Goal: Contribute content

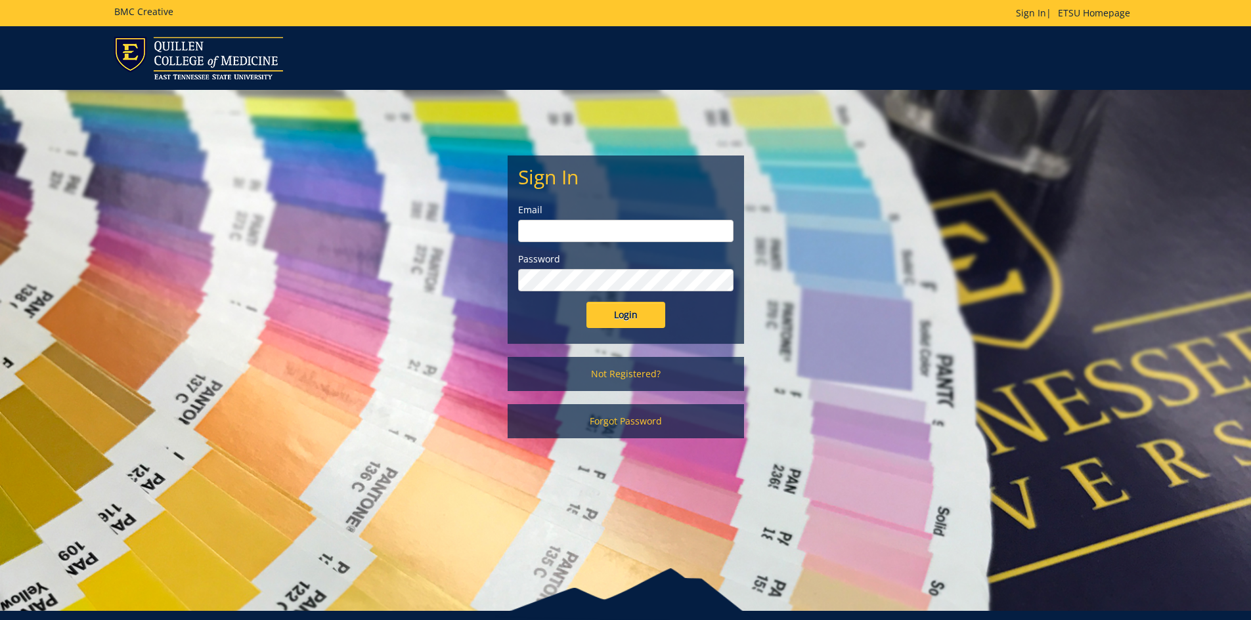
click at [667, 236] on input "email" at bounding box center [625, 231] width 215 height 22
type input "[EMAIL_ADDRESS][DOMAIN_NAME]"
click at [586, 302] on input "Login" at bounding box center [625, 315] width 79 height 26
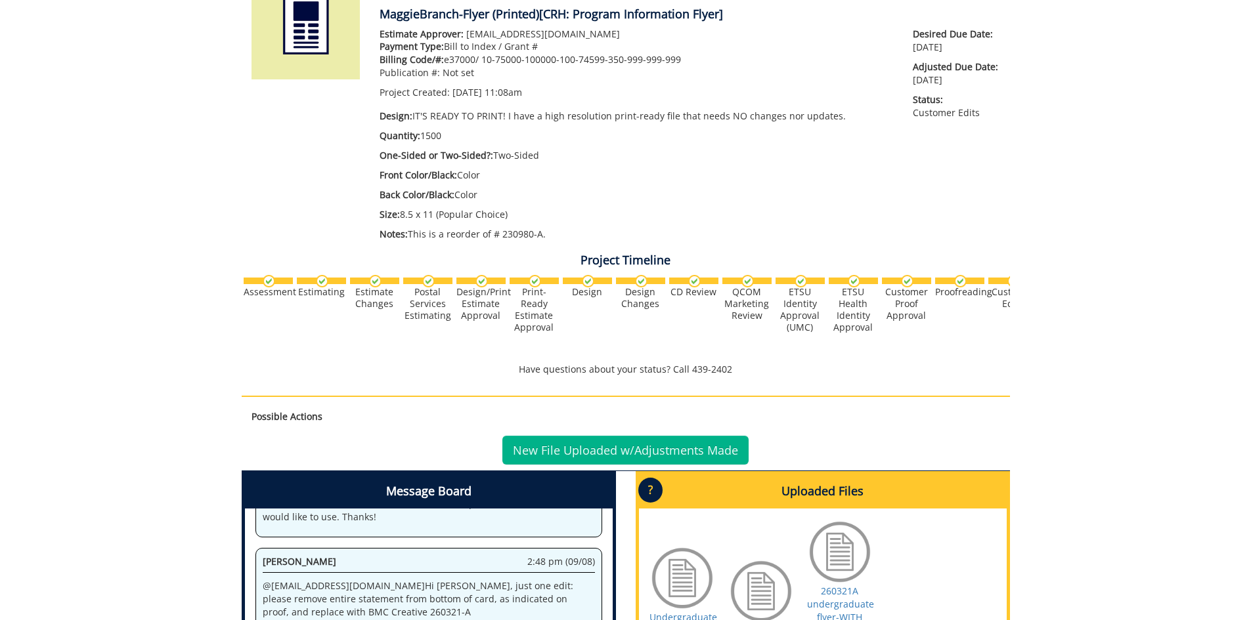
scroll to position [500, 0]
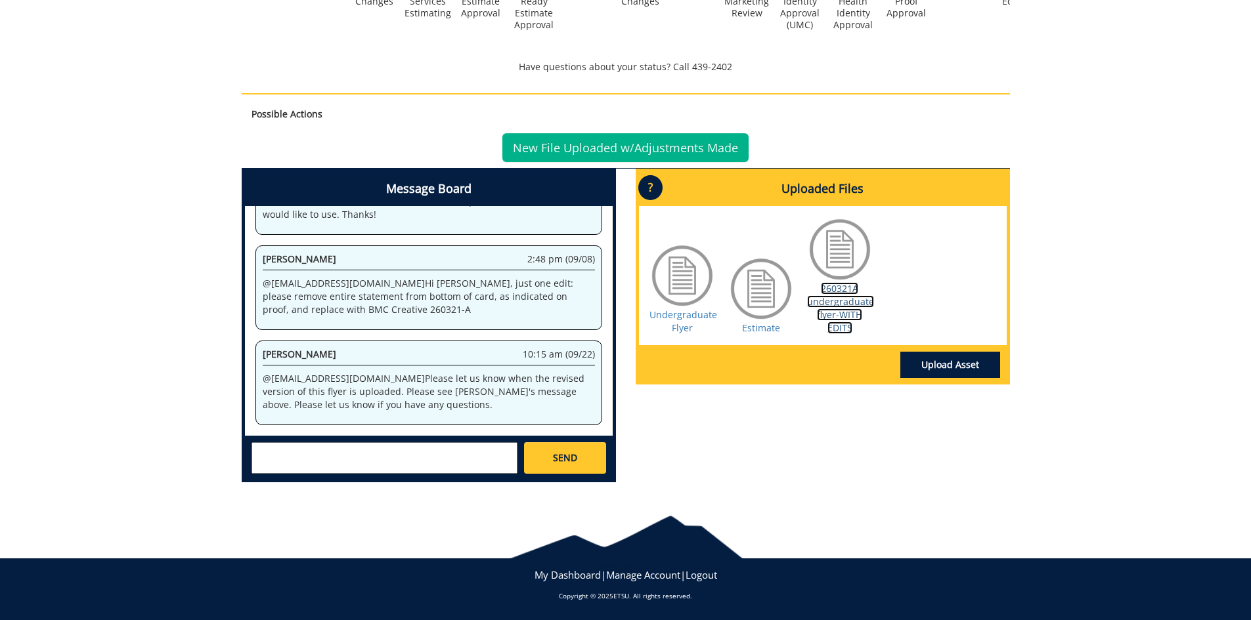
click at [842, 294] on link "260321A undergraduate flyer-WITH EDITS" at bounding box center [840, 308] width 67 height 52
drag, startPoint x: 378, startPoint y: 311, endPoint x: 258, endPoint y: 311, distance: 120.1
click at [258, 311] on div "[PERSON_NAME] 2:48 pm (09/08) @ [EMAIL_ADDRESS][DOMAIN_NAME] Hi [PERSON_NAME], …" at bounding box center [428, 288] width 347 height 85
copy p "BMC Creative 260321-A"
click at [1205, 275] on div "260321-A MaggieBranch-Flyer (Printed) [CRH: Program Information Flyer] Estimate…" at bounding box center [625, 65] width 1251 height 857
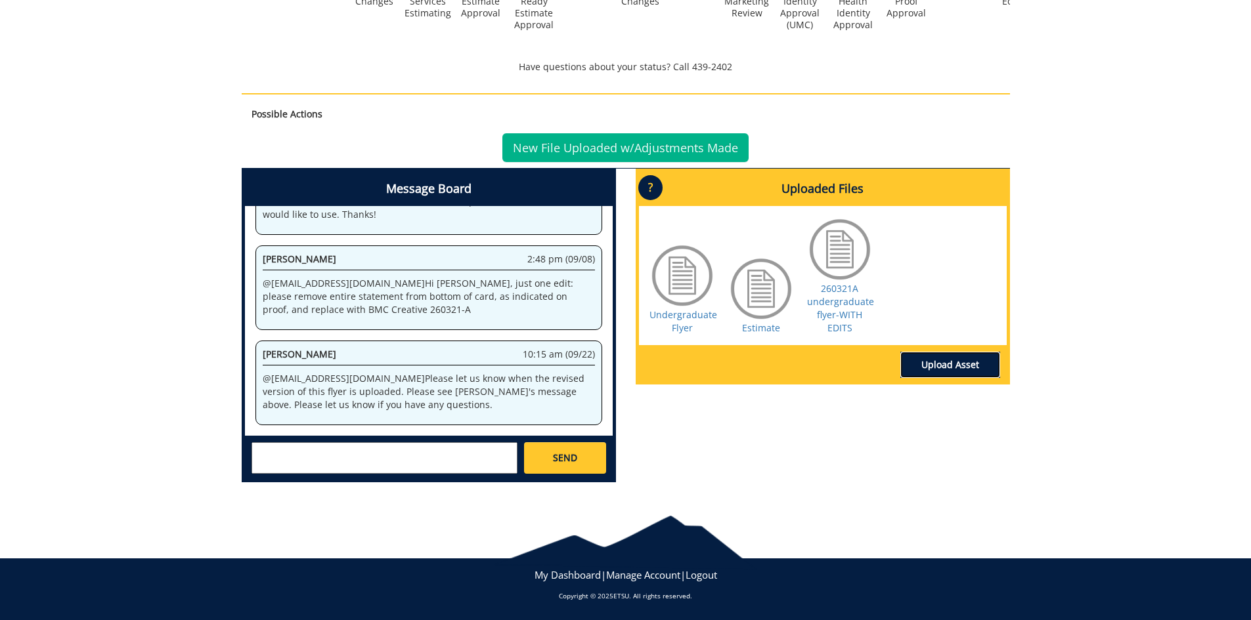
click at [953, 360] on link "Upload Asset" at bounding box center [950, 365] width 100 height 26
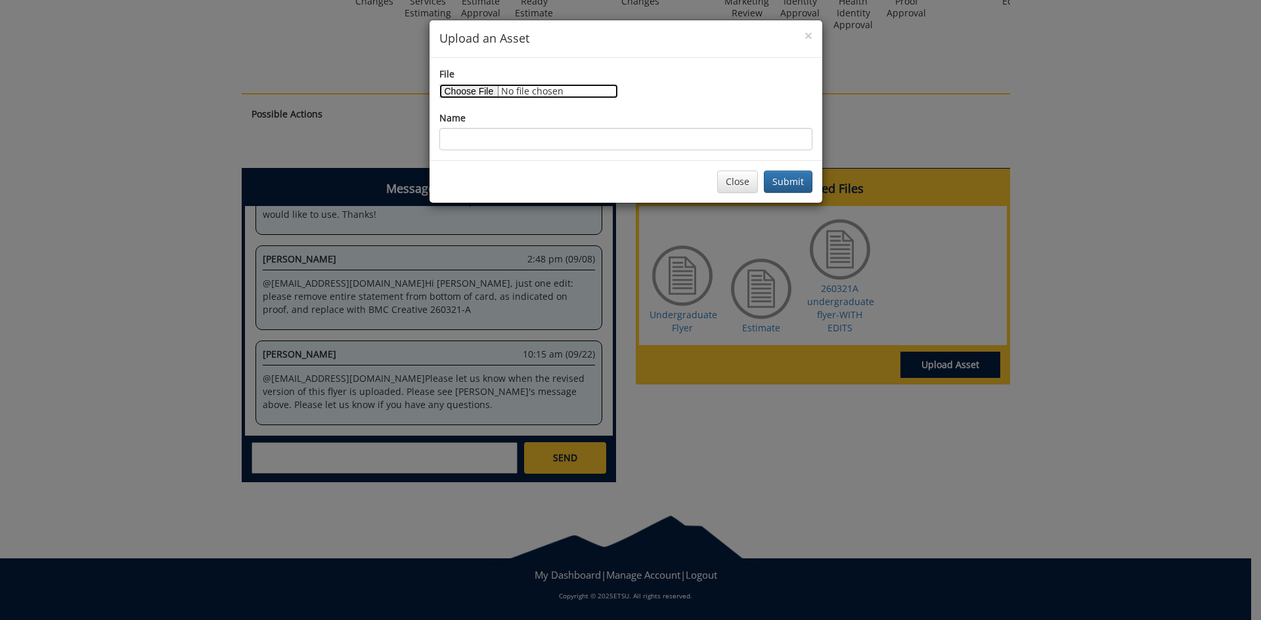
click at [476, 90] on input "File" at bounding box center [528, 91] width 179 height 14
type input "C:\fakepath\260321a undergraduate flyer-with edits-68bf24bcf29b45.04797618.pdf"
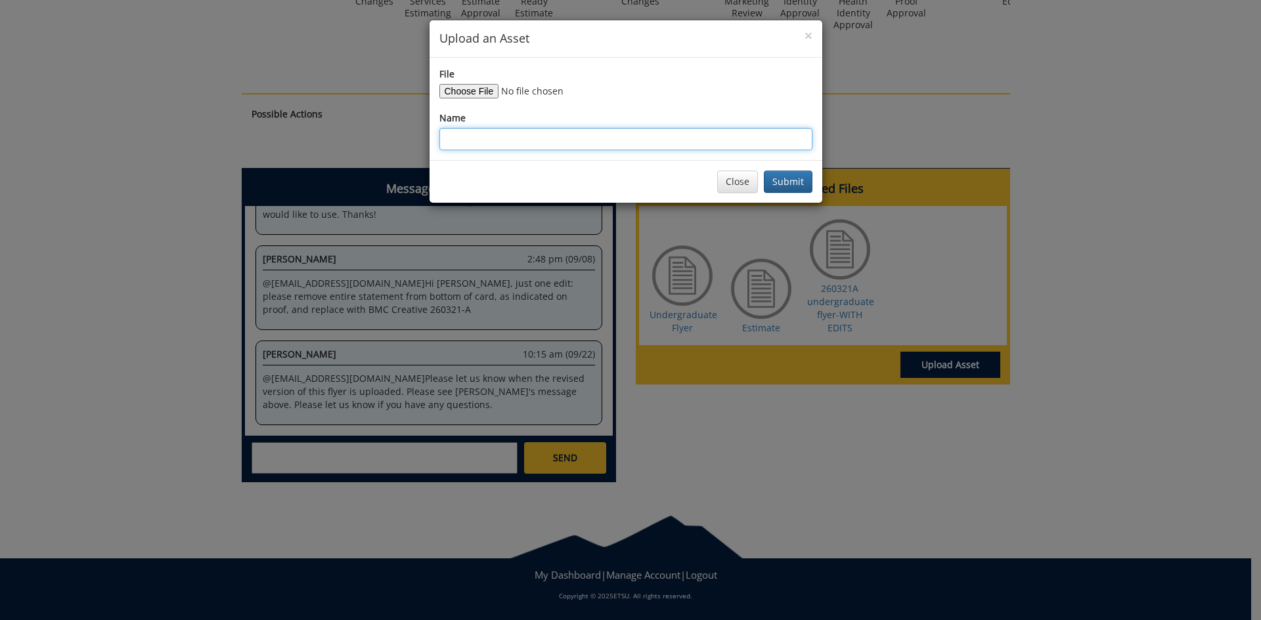
click at [584, 131] on input "Name" at bounding box center [625, 139] width 373 height 22
type input "Undergraduate Flyer w/ Edits"
click at [804, 183] on button "Submit" at bounding box center [788, 182] width 49 height 22
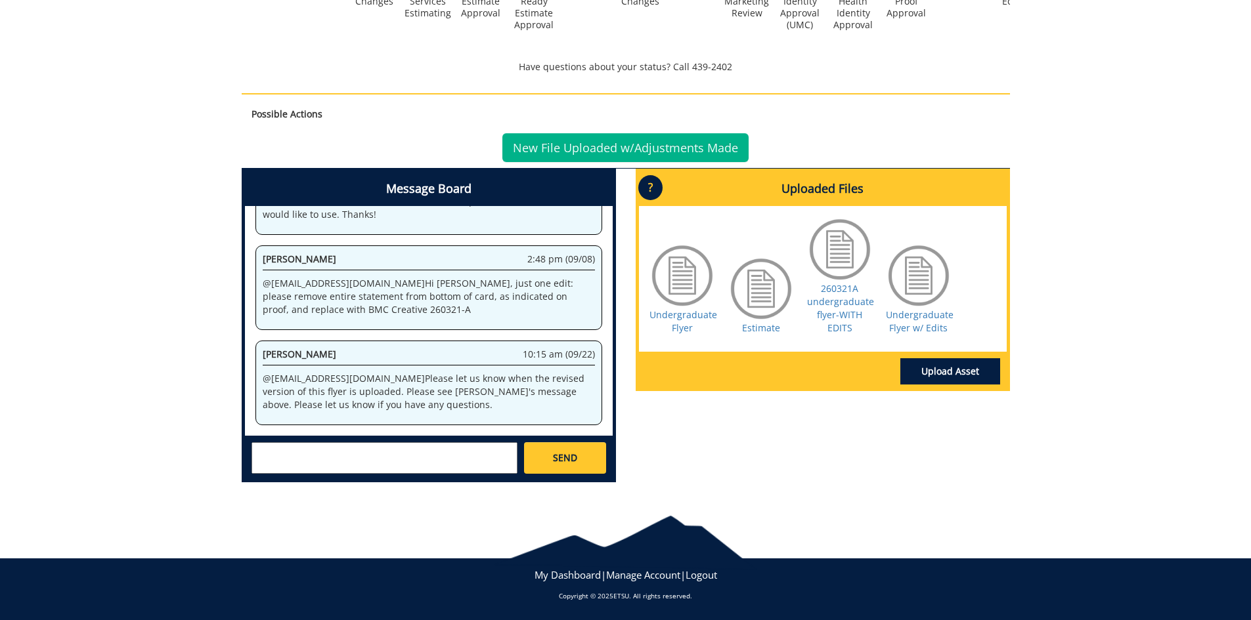
click at [353, 447] on textarea at bounding box center [384, 458] width 266 height 32
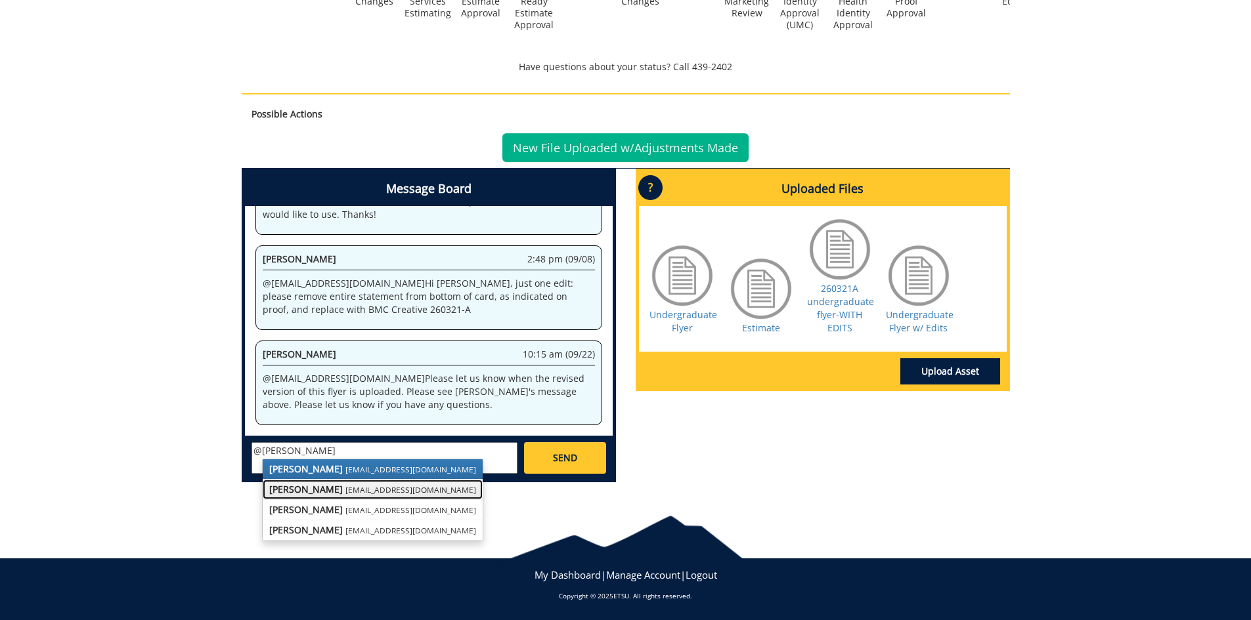
click at [320, 489] on strong "[PERSON_NAME]" at bounding box center [306, 489] width 74 height 12
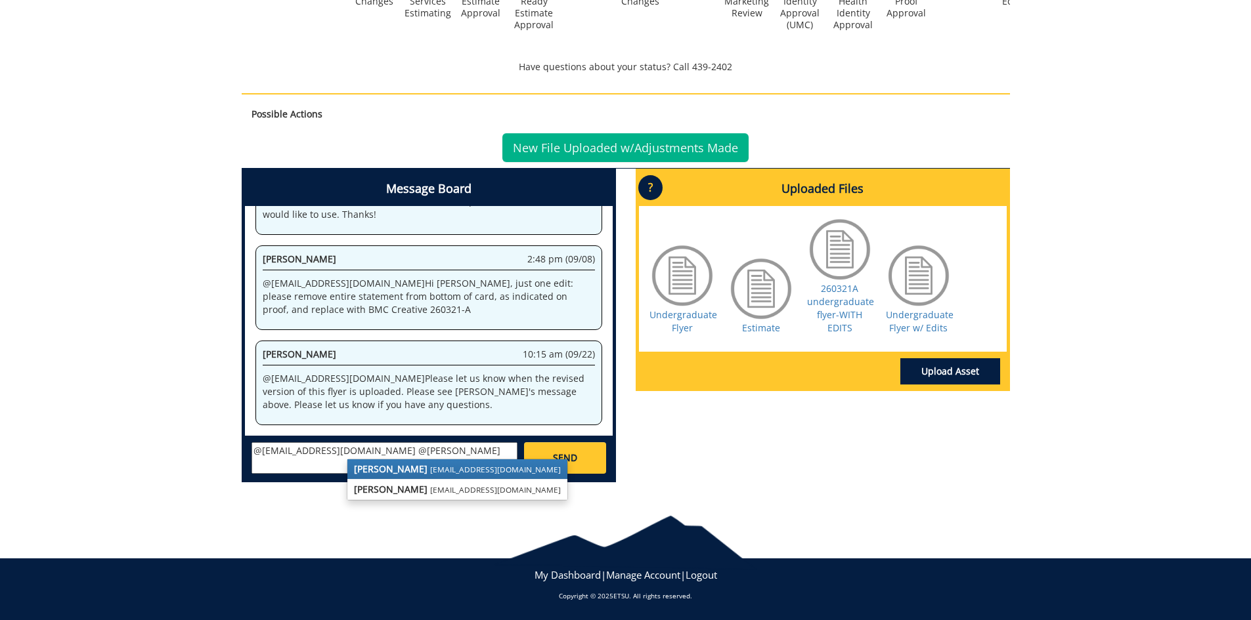
click at [430, 465] on small "[EMAIL_ADDRESS][DOMAIN_NAME]" at bounding box center [495, 469] width 131 height 11
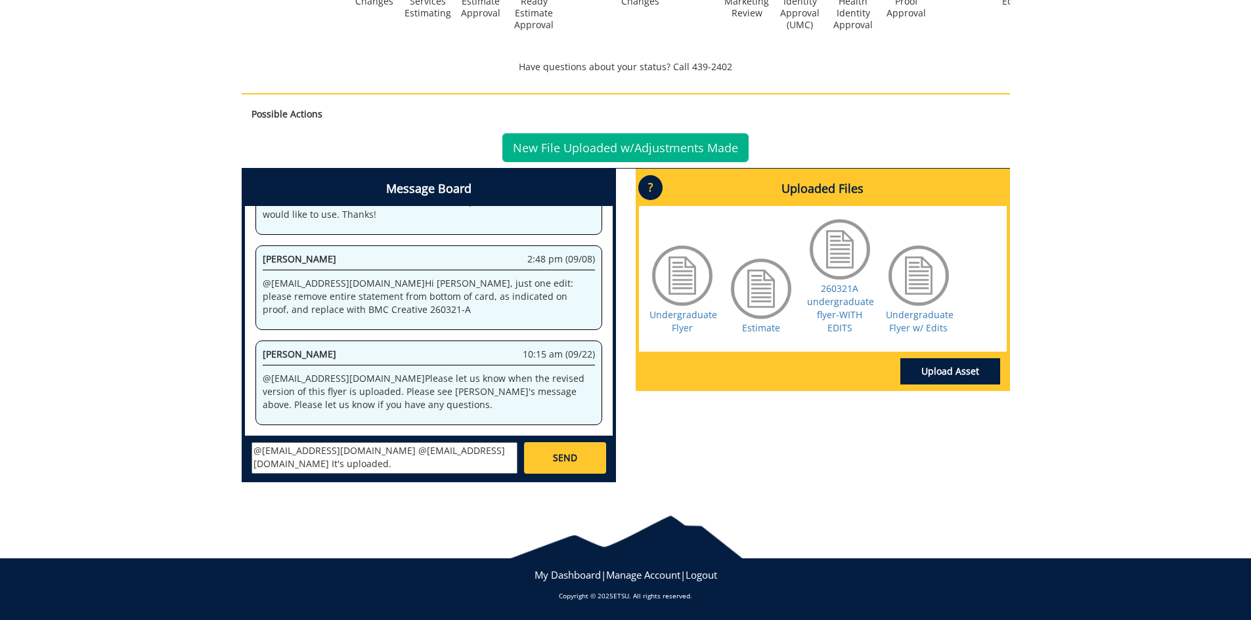
type textarea "@[EMAIL_ADDRESS][DOMAIN_NAME] @[EMAIL_ADDRESS][DOMAIN_NAME] It's uploaded."
click at [562, 461] on span "SEND" at bounding box center [565, 458] width 24 height 13
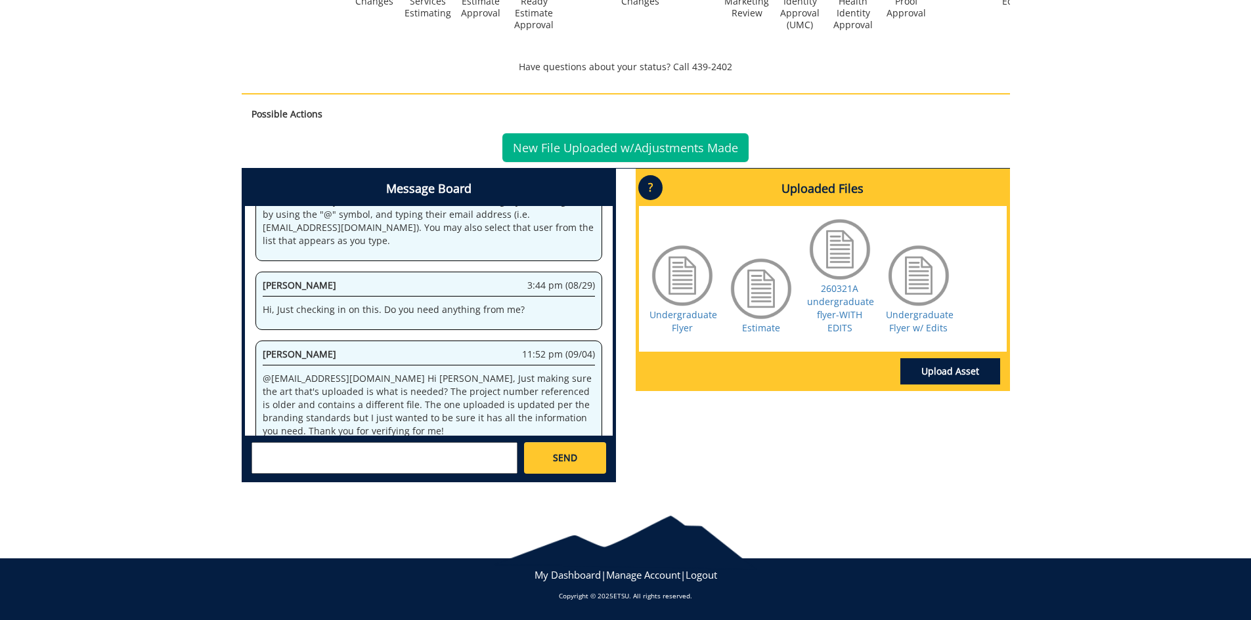
scroll to position [20031, 0]
